Goal: Find specific page/section: Find specific page/section

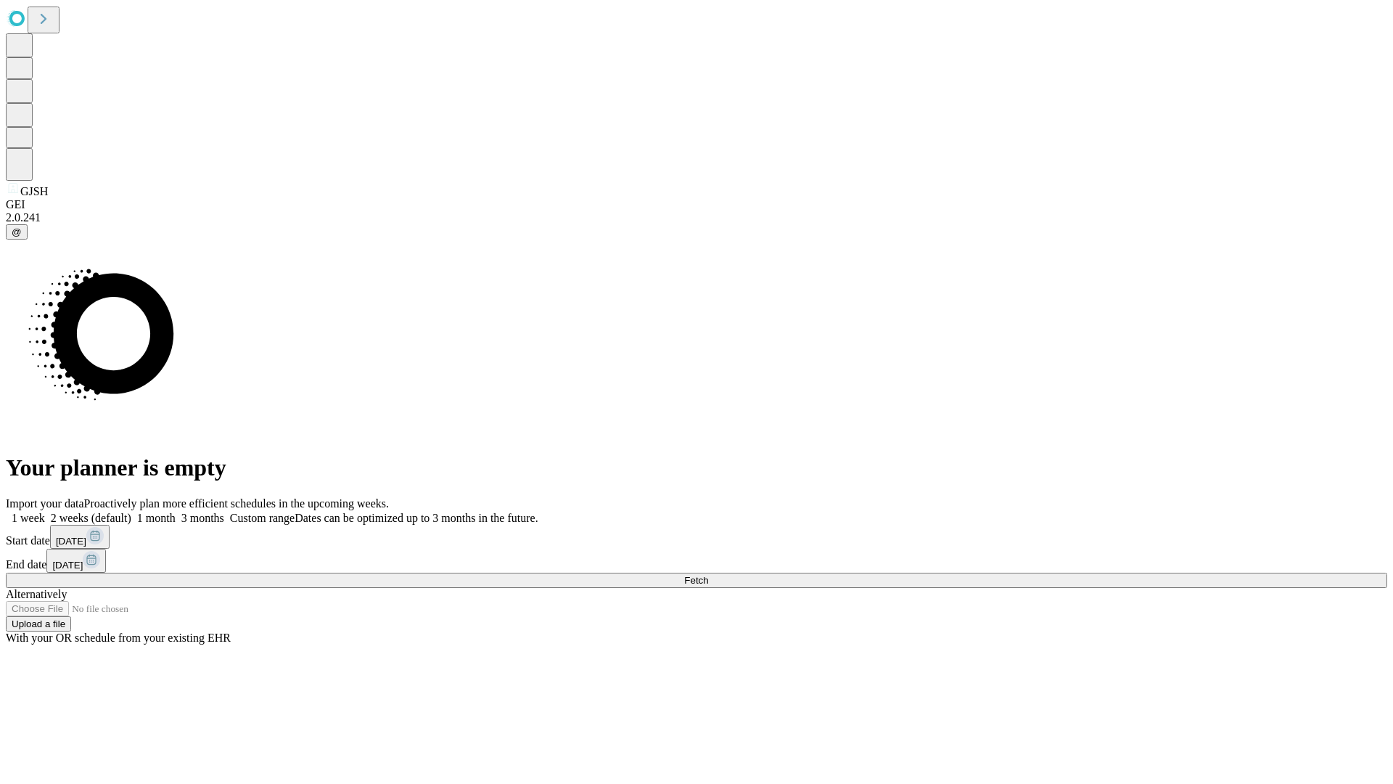
click at [708, 575] on span "Fetch" at bounding box center [696, 580] width 24 height 11
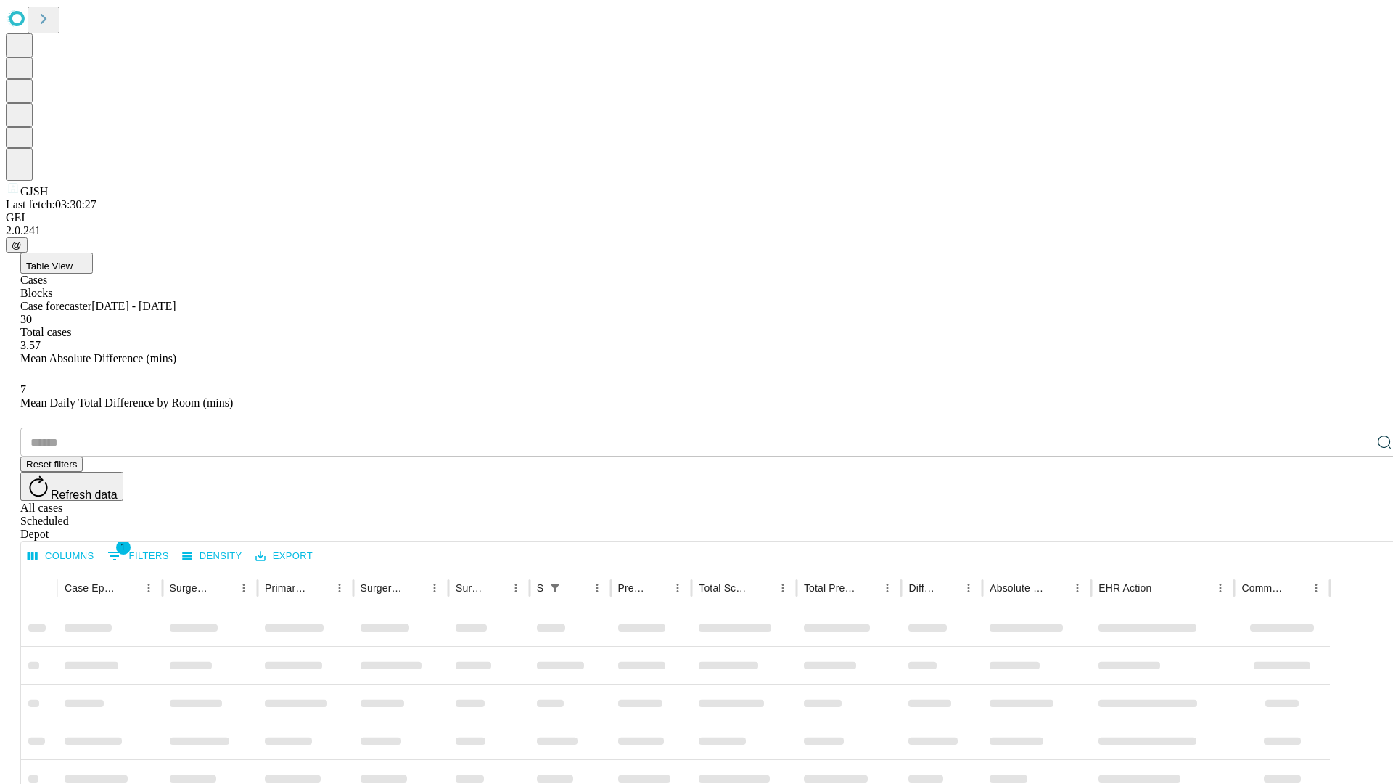
click at [1356, 528] on div "Depot" at bounding box center [711, 534] width 1382 height 13
